Goal: Book appointment/travel/reservation

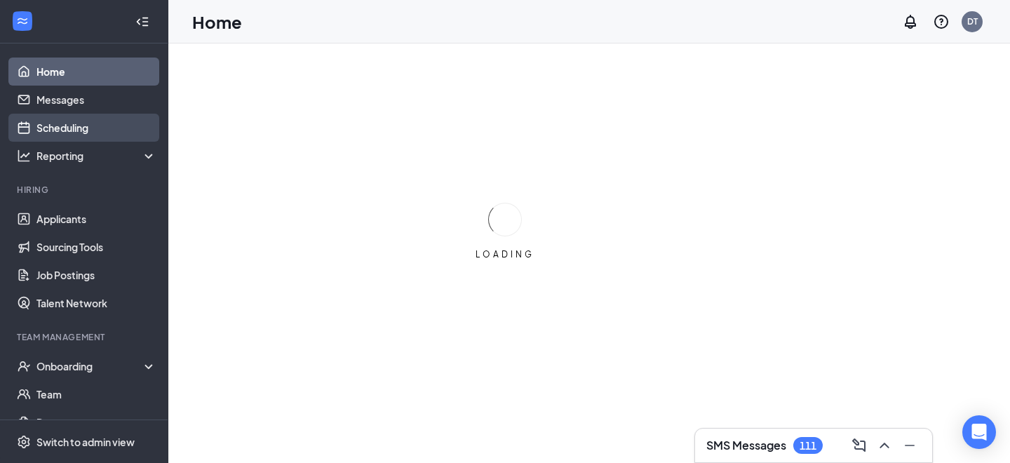
click at [80, 128] on link "Scheduling" at bounding box center [96, 128] width 120 height 28
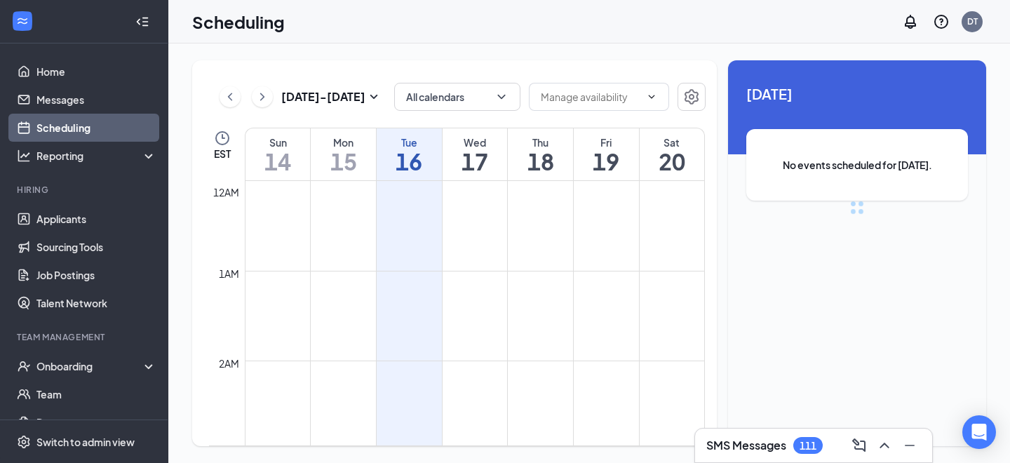
scroll to position [690, 0]
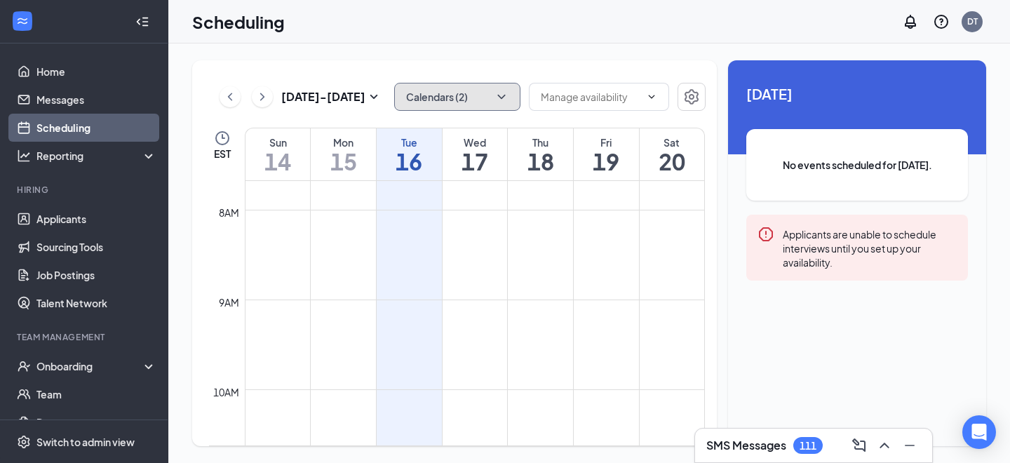
click at [475, 91] on button "Calendars (2)" at bounding box center [457, 97] width 126 height 28
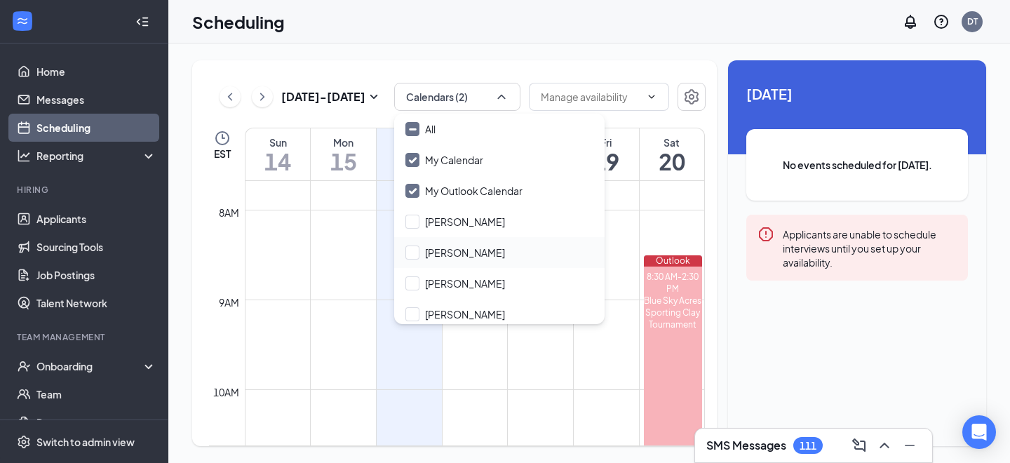
click at [459, 262] on div "[PERSON_NAME]" at bounding box center [499, 252] width 210 height 31
checkbox input "true"
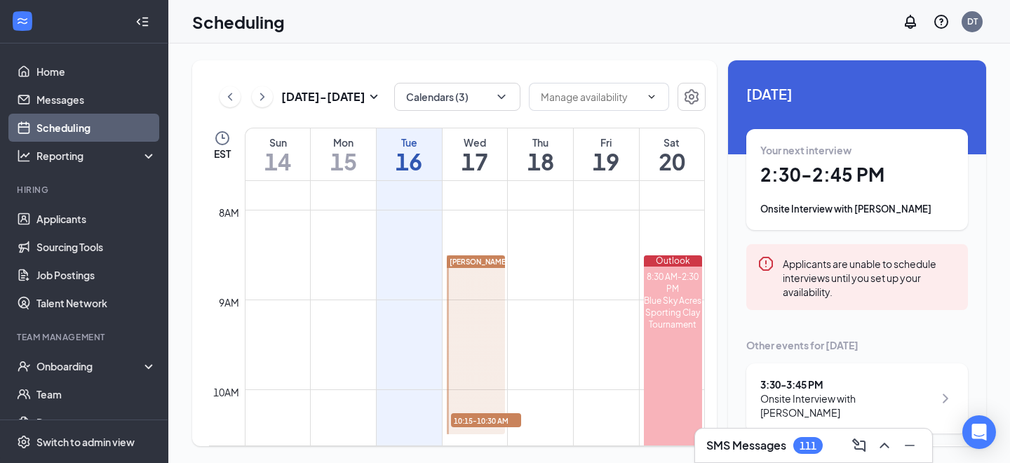
click at [537, 64] on div "[DATE] - [DATE] Calendars (3) EST Sun 14 Mon 15 Tue 16 Wed 17 Thu 18 Fri 19 Sat…" at bounding box center [454, 253] width 525 height 386
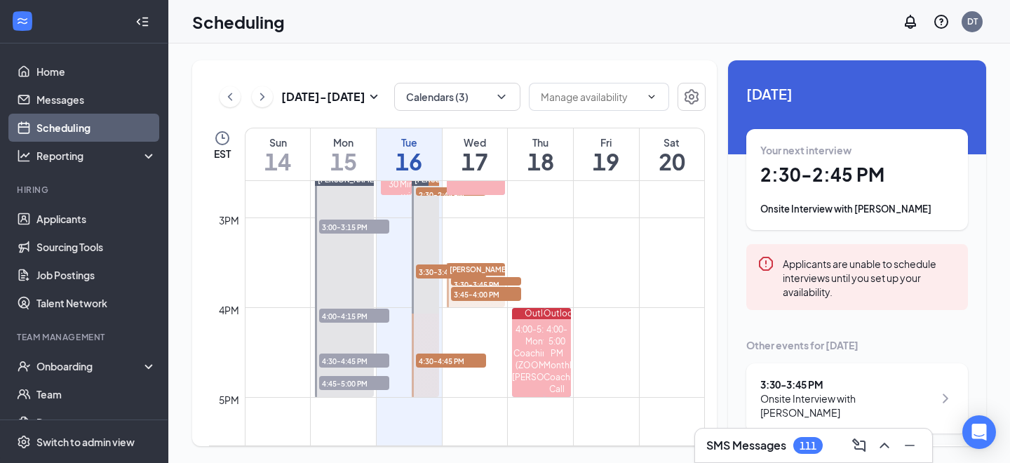
scroll to position [1269, 0]
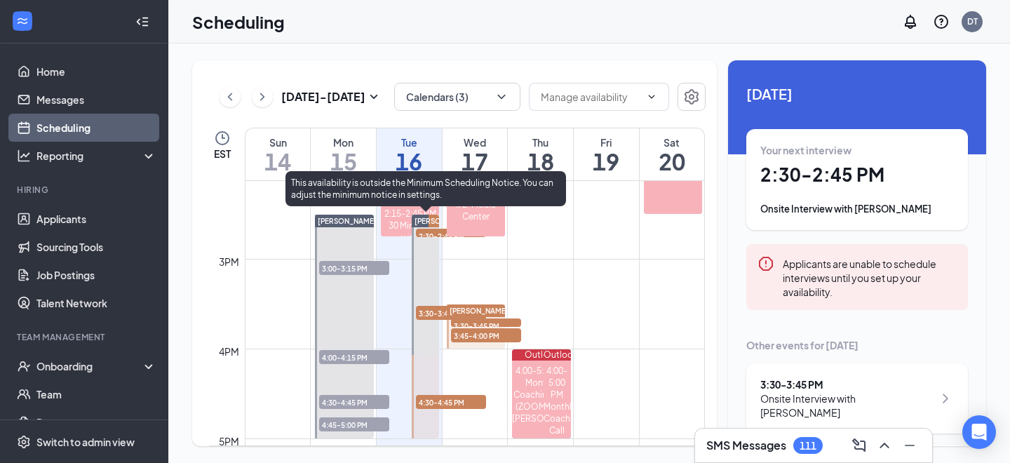
click at [429, 234] on span "2:30-2:45 PM" at bounding box center [451, 236] width 70 height 14
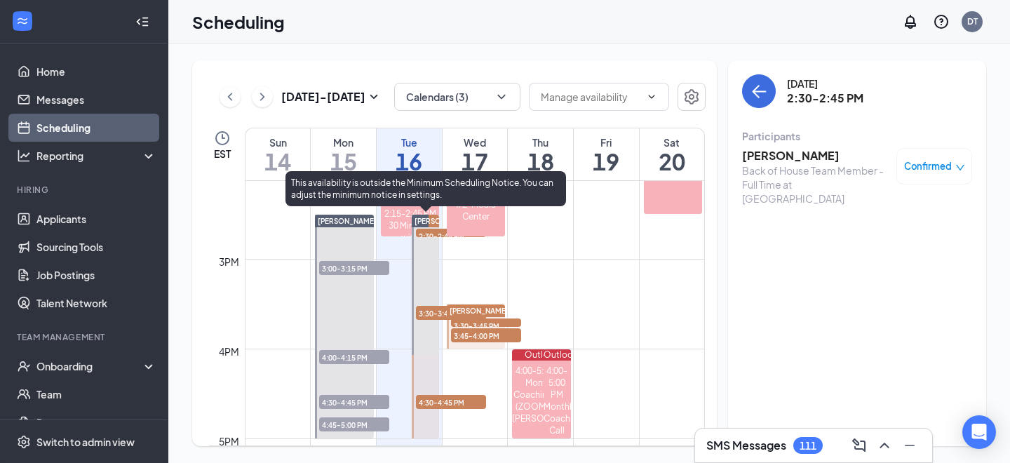
click at [430, 232] on span "2:30-2:45 PM" at bounding box center [451, 236] width 70 height 14
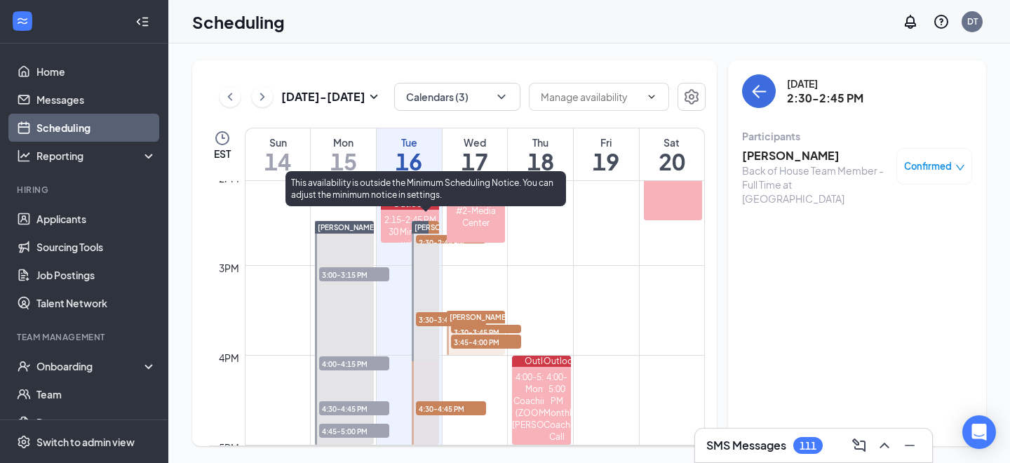
scroll to position [1259, 0]
